Goal: Transaction & Acquisition: Obtain resource

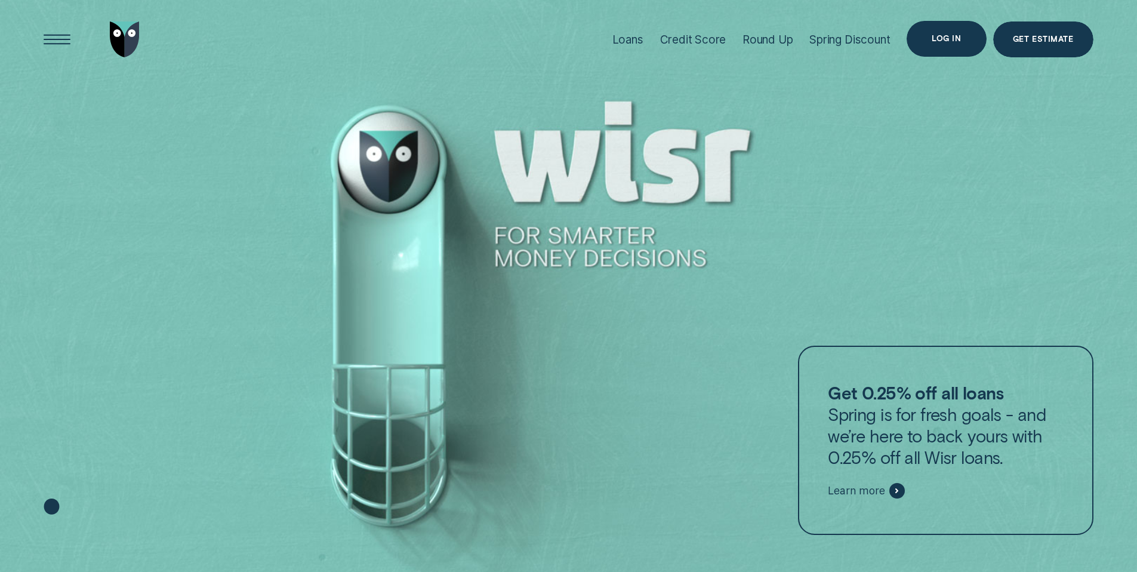
click at [954, 50] on div "Log in" at bounding box center [945, 39] width 79 height 36
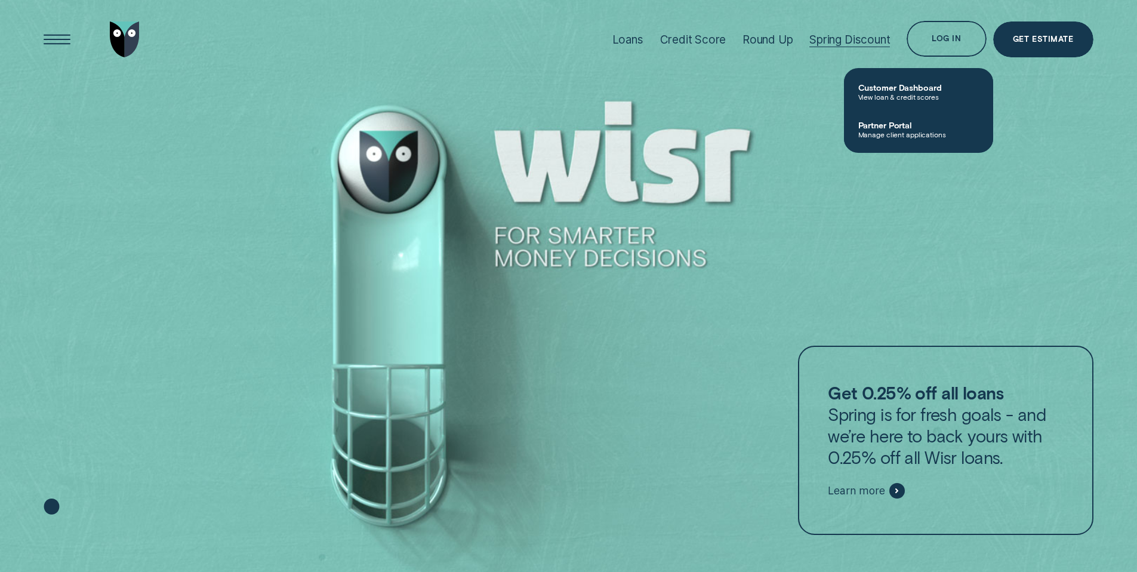
click at [847, 27] on div "Spring Discount" at bounding box center [849, 39] width 81 height 79
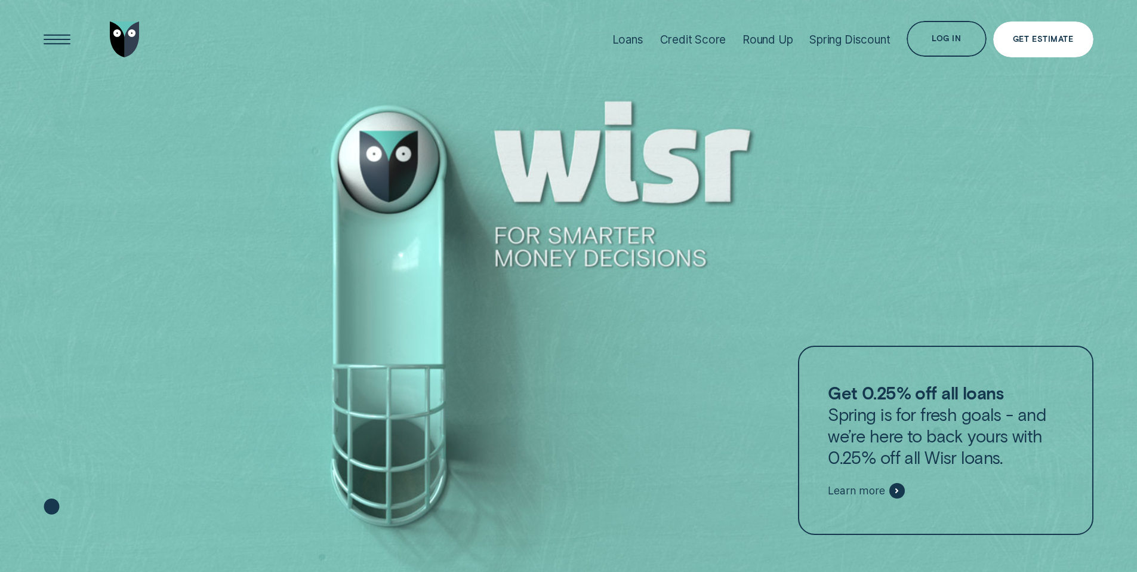
click at [1003, 41] on div "Get Estimate" at bounding box center [1043, 39] width 100 height 36
